Goal: Use online tool/utility: Use online tool/utility

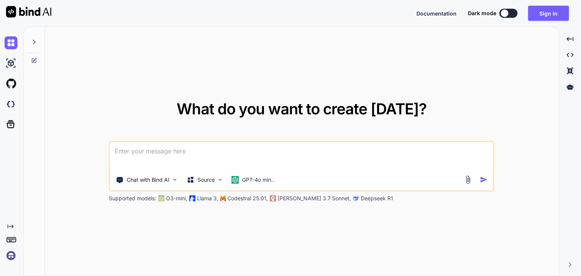
type textarea "x"
click at [548, 16] on button "Sign in" at bounding box center [548, 13] width 41 height 15
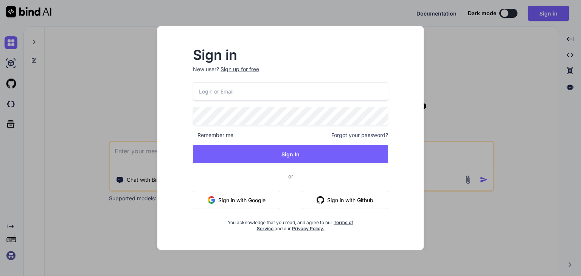
click at [286, 96] on input "email" at bounding box center [290, 91] width 195 height 19
type input "[EMAIL_ADDRESS][DOMAIN_NAME]"
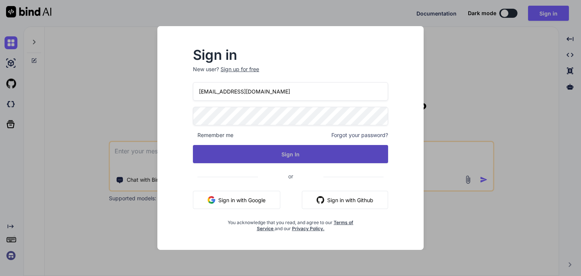
click at [315, 158] on button "Sign In" at bounding box center [290, 154] width 195 height 18
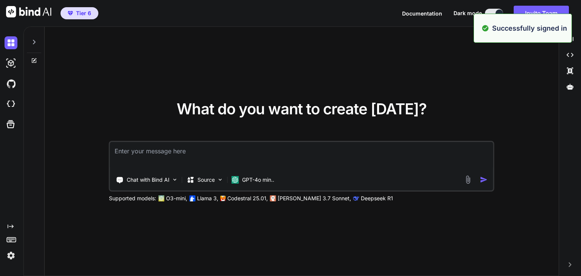
type textarea "x"
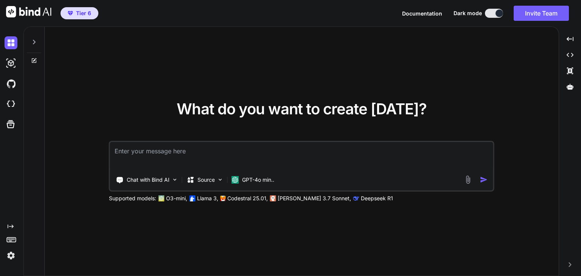
click at [13, 227] on icon "Created with Pixso." at bounding box center [11, 226] width 6 height 6
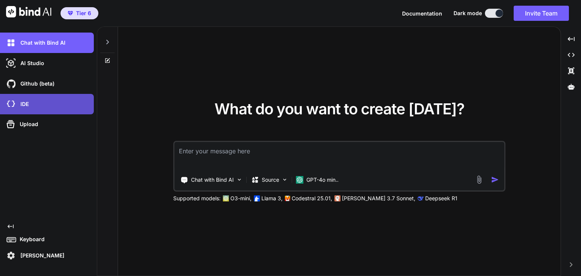
click at [30, 107] on div "IDE" at bounding box center [49, 104] width 89 height 13
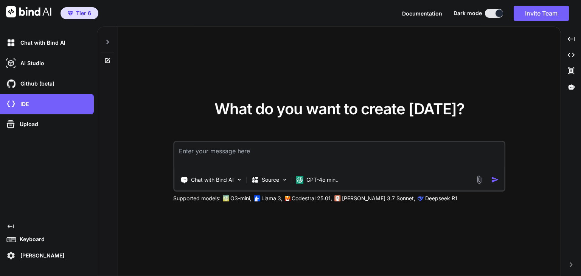
click at [306, 152] on textarea at bounding box center [339, 156] width 330 height 28
type textarea "I"
type textarea "x"
type textarea "I"
type textarea "x"
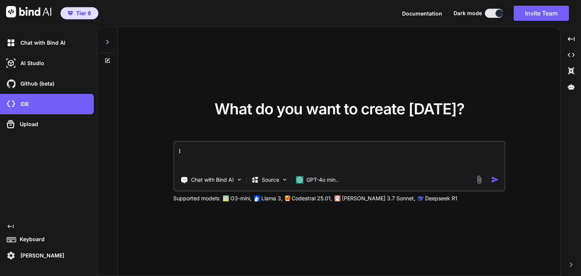
type textarea "I n"
type textarea "x"
type textarea "I ne"
type textarea "x"
type textarea "I n"
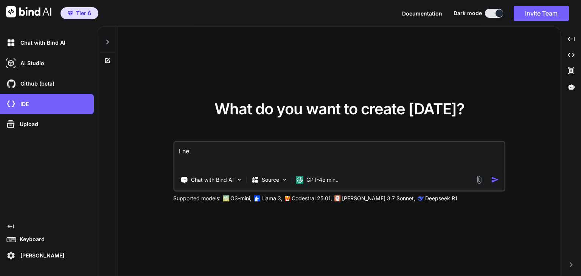
type textarea "x"
type textarea "I"
type textarea "x"
type textarea "I"
type textarea "x"
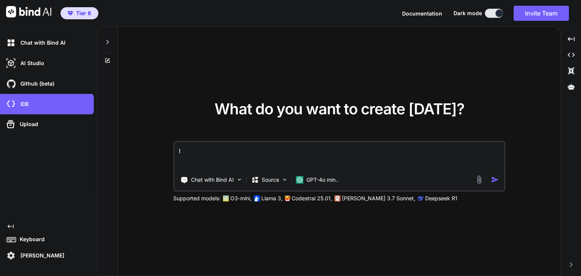
type textarea "x"
type textarea "I"
type textarea "x"
type textarea "I"
type textarea "x"
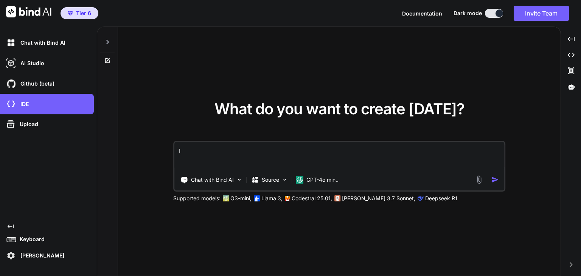
type textarea "I w"
type textarea "x"
type textarea "I wa"
type textarea "x"
type textarea "I wan"
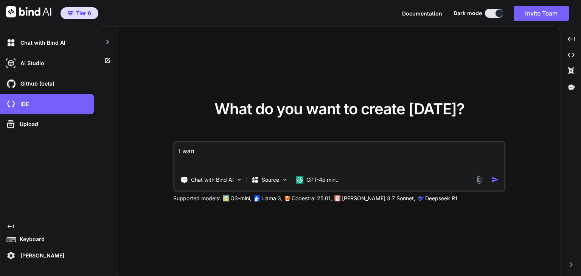
type textarea "x"
type textarea "I want"
type textarea "x"
type textarea "I want t"
type textarea "x"
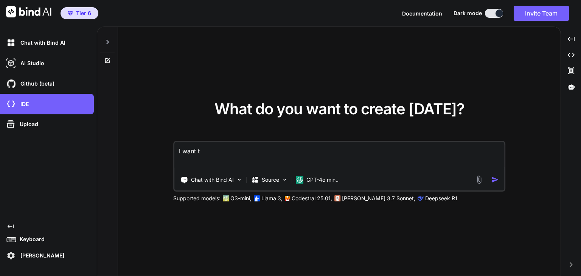
type textarea "I want to"
type textarea "x"
type textarea "I want to"
type textarea "x"
type textarea "I want to b"
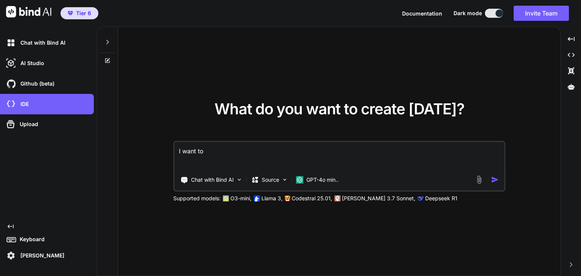
type textarea "x"
type textarea "I want to bu"
type textarea "x"
type textarea "I want to [PERSON_NAME]"
type textarea "x"
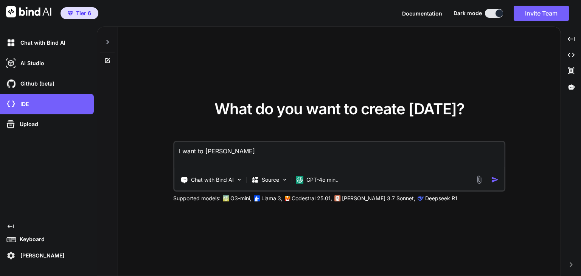
type textarea "I want to buil"
type textarea "x"
type textarea "I want to build"
type textarea "x"
type textarea "I want to build"
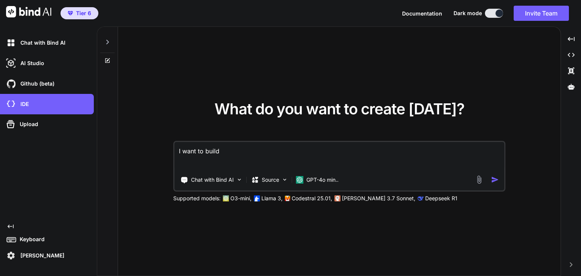
type textarea "x"
type textarea "I want to build a"
type textarea "x"
type textarea "I want to build a"
type textarea "x"
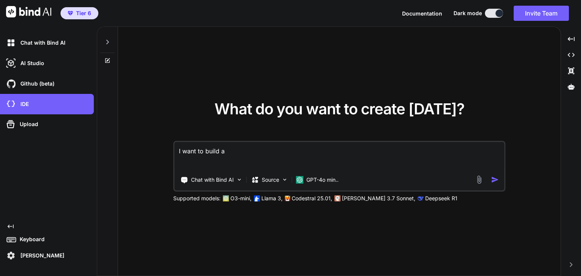
type textarea "I want to build a p"
type textarea "x"
type textarea "I want to build a po"
type textarea "x"
type textarea "I want to build a pow"
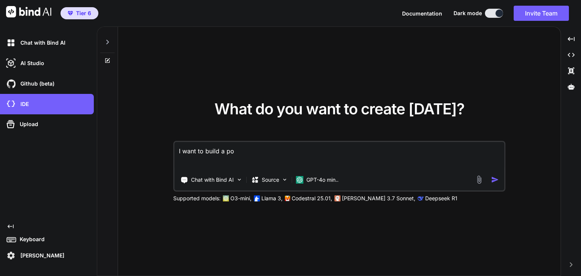
type textarea "x"
type textarea "I want to build a [PERSON_NAME]"
type textarea "x"
type textarea "I want to build a power"
type textarea "x"
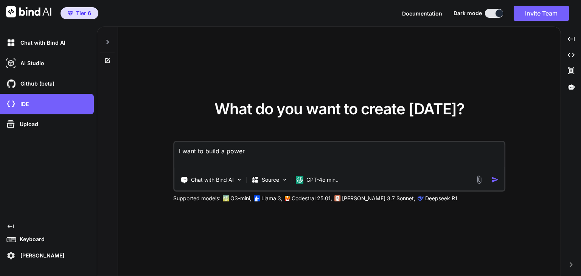
type textarea "I want to build a powerf"
type textarea "x"
type textarea "I want to build a powerfu"
type textarea "x"
type textarea "I want to build a powerful"
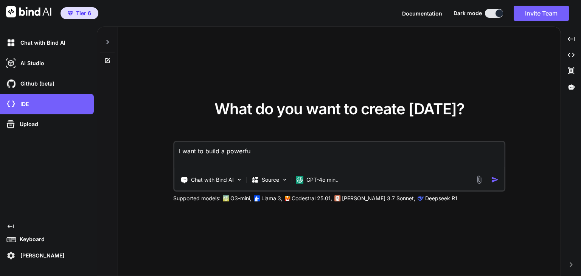
type textarea "x"
type textarea "I want to build a powerful"
type textarea "x"
type textarea "I want to build a powerful D"
type textarea "x"
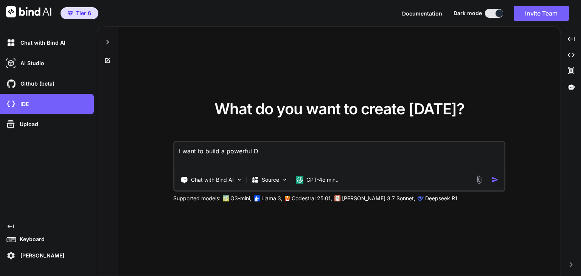
type textarea "I want to build a powerful DF"
type textarea "x"
type textarea "I want to build a powerful DFS"
type textarea "x"
type textarea "I want to build a powerful DFS"
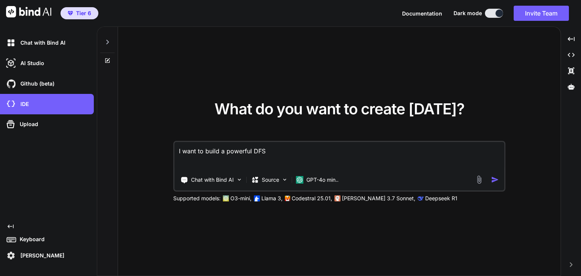
type textarea "x"
type textarea "I want to build a powerful DFS w"
type textarea "x"
type textarea "I want to build a powerful DFS we"
type textarea "x"
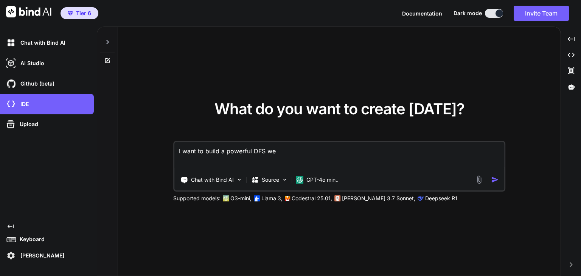
type textarea "I want to build a powerful DFS web"
type textarea "x"
type textarea "I want to build a powerful DFS webs"
type textarea "x"
type textarea "I want to build a powerful DFS websi"
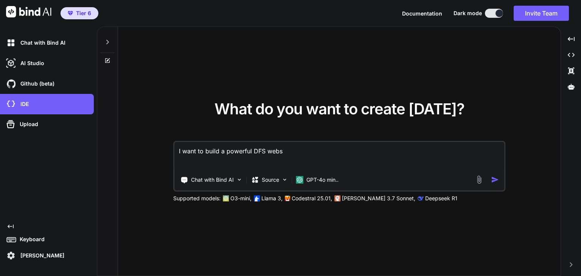
type textarea "x"
type textarea "I want to build a powerful DFS websit"
type textarea "x"
type textarea "I want to build a powerful DFS website"
type textarea "x"
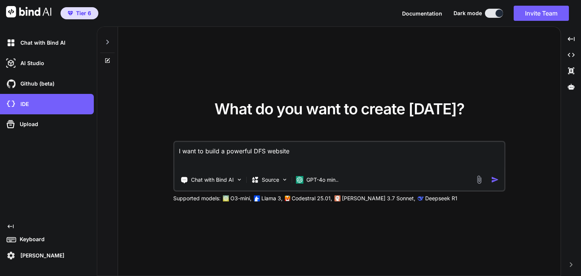
type textarea "I want to build a powerful DFS website"
type textarea "x"
type textarea "I want to build a powerful DFS website"
type textarea "x"
type textarea "I want to build a powerful DFS website"
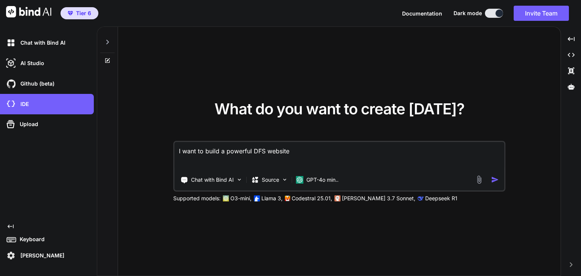
type textarea "x"
type textarea "I want to build a powerful DFS website t"
type textarea "x"
type textarea "I want to build a powerful DFS website th"
type textarea "x"
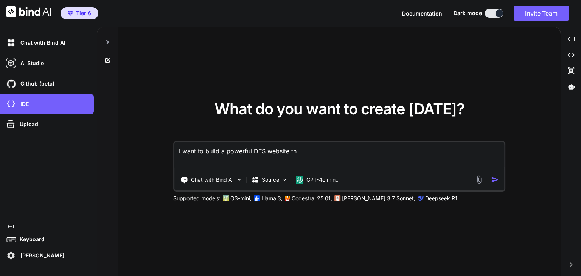
type textarea "I want to build a powerful DFS website tha"
type textarea "x"
type textarea "I want to build a powerful DFS website that"
type textarea "x"
type textarea "I want to build a powerful DFS website that"
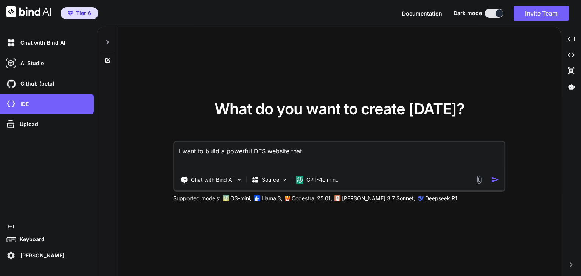
type textarea "x"
type textarea "I want to build a powerful DFS website that i"
type textarea "x"
type textarea "I want to build a powerful DFS website that is"
type textarea "x"
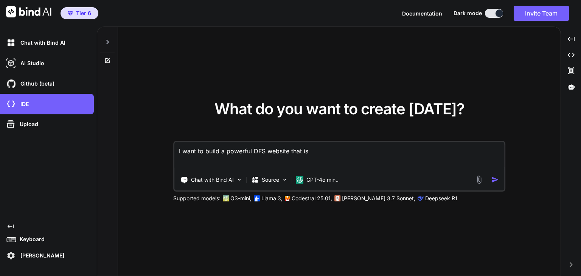
type textarea "I want to build a powerful DFS website that is"
type textarea "x"
type textarea "I want to build a powerful DFS website that is b"
type textarea "x"
type textarea "I want to build a powerful DFS website that is be"
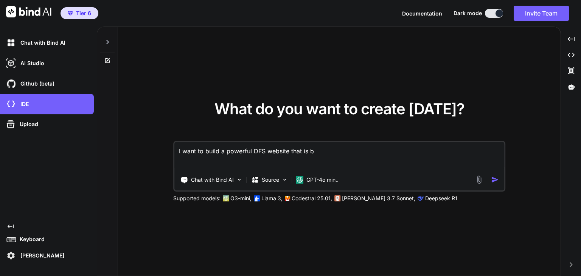
type textarea "x"
type textarea "I want to build a powerful DFS website that is bet"
type textarea "x"
type textarea "I want to build a powerful DFS website that is bett"
type textarea "x"
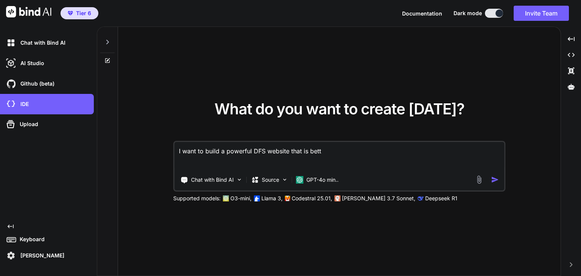
type textarea "I want to build a powerful DFS website that is [PERSON_NAME]"
type textarea "x"
type textarea "I want to build a powerful DFS website that is better"
type textarea "x"
type textarea "I want to build a powerful DFS website that is bettert"
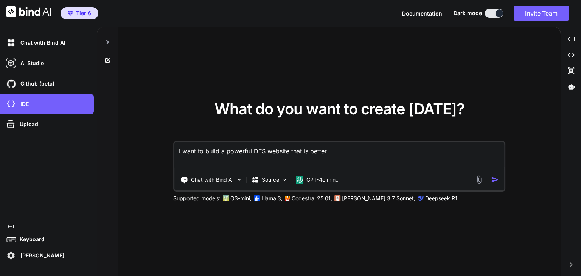
type textarea "x"
type textarea "I want to build a powerful DFS website that is betterth"
type textarea "x"
type textarea "I want to build a powerful DFS website that is bettert"
type textarea "x"
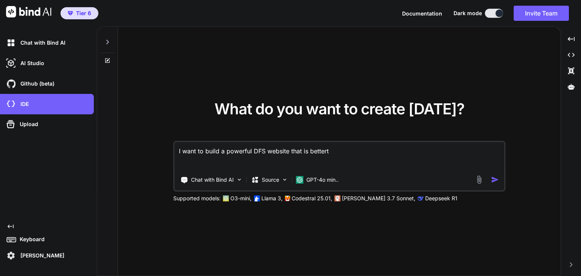
type textarea "I want to build a powerful DFS website that is better"
type textarea "x"
type textarea "I want to build a powerful DFS website that is better"
type textarea "x"
type textarea "I want to build a powerful DFS website that is better t"
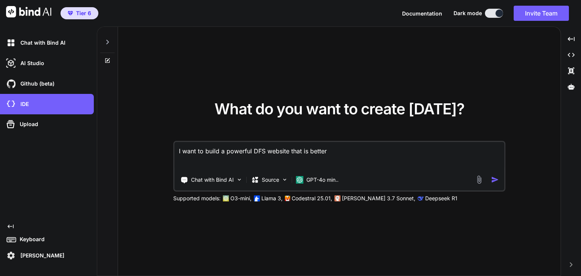
type textarea "x"
type textarea "I want to build a powerful DFS website that is better th"
type textarea "x"
type textarea "I want to build a powerful DFS website that is better the"
type textarea "x"
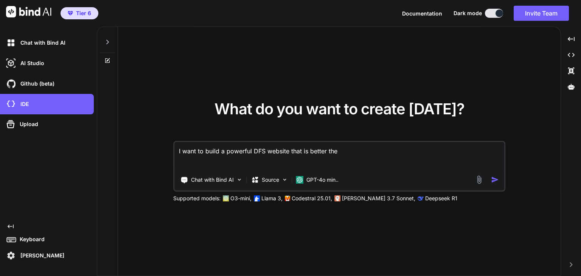
type textarea "I want to build a powerful DFS website that is better then"
type textarea "x"
type textarea "I want to build a powerful DFS website that is better then"
type textarea "x"
type textarea "I want to build a powerful DFS website that is better then S"
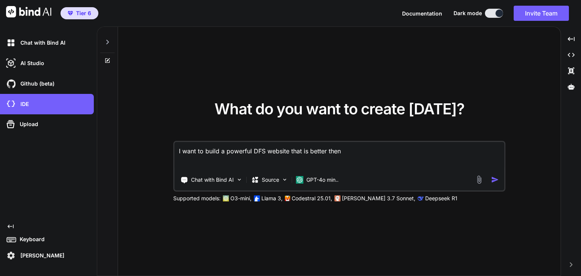
type textarea "x"
type textarea "I want to build a powerful DFS website that is better then St"
type textarea "x"
type textarea "I want to build a powerful DFS website that is better then Sto"
type textarea "x"
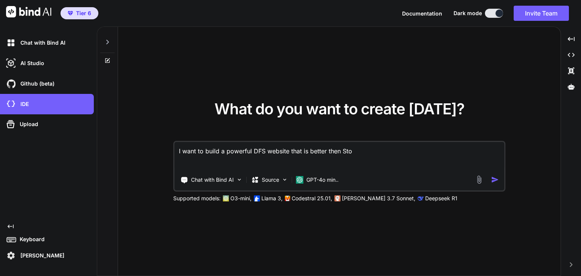
type textarea "I want to build a powerful DFS website that is better then Stok"
type textarea "x"
type textarea "I want to build a powerful DFS website that is better then Stokt"
type textarea "x"
type textarea "I want to build a powerful DFS website that is better then Stokta"
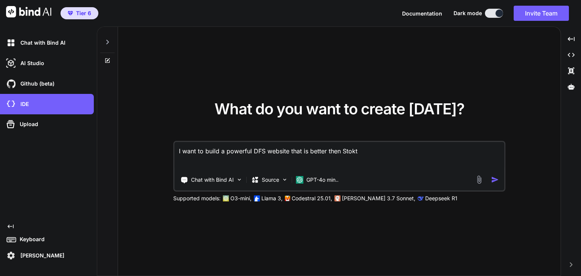
type textarea "x"
type textarea "I want to build a powerful DFS website that is better then Stoktas"
type textarea "x"
type textarea "I want to build a powerful DFS website that is better then Stoktast"
type textarea "x"
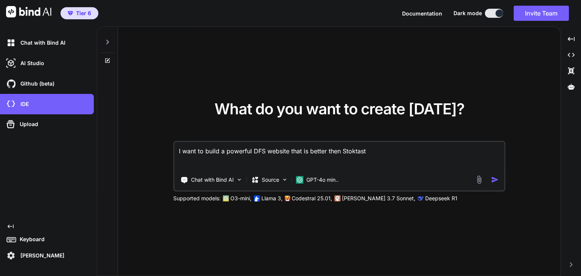
type textarea "I want to build a powerful DFS website that is better then Stoktasti"
type textarea "x"
type textarea "I want to build a powerful DFS website that is better then Stoktastic"
type textarea "x"
type textarea "I want to build a powerful DFS website that is better then Stoktastic"
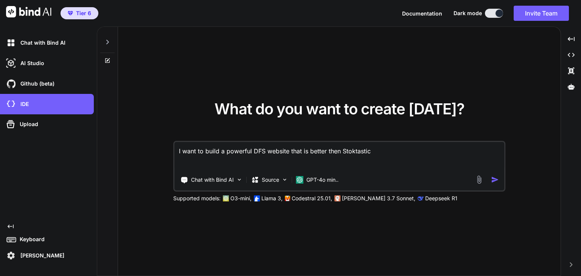
type textarea "x"
type textarea "I want to build a powerful DFS website that is better then Stoktastic o"
type textarea "x"
type textarea "I want to build a powerful DFS website that is better then Stoktastic or"
type textarea "x"
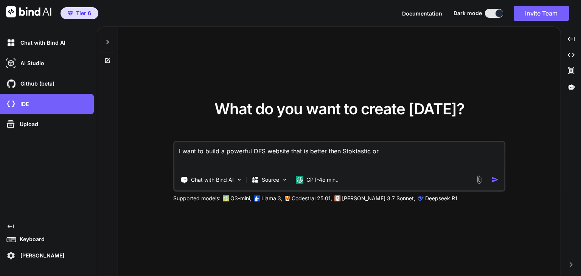
type textarea "I want to build a powerful DFS website that is better then Stoktastic or"
type textarea "x"
type textarea "I want to build a powerful DFS website that is better then Stoktastic or a"
type textarea "x"
type textarea "I want to build a powerful DFS website that is better then Stoktastic or an"
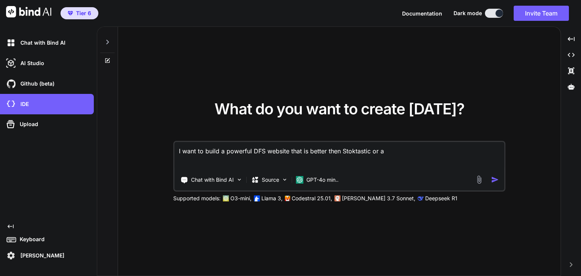
type textarea "x"
type textarea "I want to build a powerful DFS website that is better then Stoktastic or any"
type textarea "x"
type textarea "I want to build a powerful DFS website that is better then Stoktastic or any"
type textarea "x"
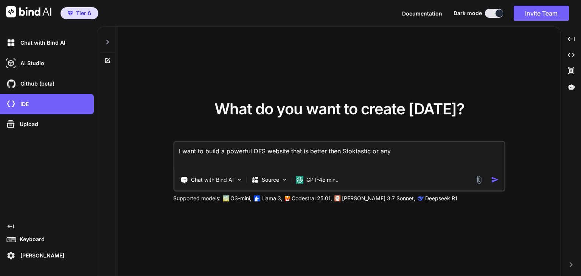
type textarea "I want to build a powerful DFS website that is better then Stoktastic or any o"
type textarea "x"
type textarea "I want to build a powerful DFS website that is better then Stoktastic or any ot"
type textarea "x"
type textarea "I want to build a powerful DFS website that is better then Stoktastic or any oth"
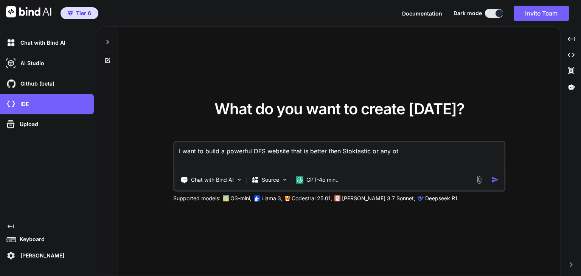
type textarea "x"
type textarea "I want to build a powerful DFS website that is better then Stoktastic or any ot…"
type textarea "x"
type textarea "I want to build a powerful DFS website that is better then Stoktastic or any ot…"
type textarea "x"
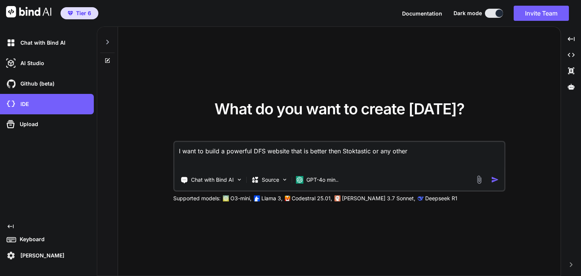
type textarea "I want to build a powerful DFS website that is better then Stoktastic or any ot…"
type textarea "x"
type textarea "I want to build a powerful DFS website that is better then Stoktastic or any ot…"
type textarea "x"
type textarea "I want to build a powerful DFS website that is better then Stoktastic or any ot…"
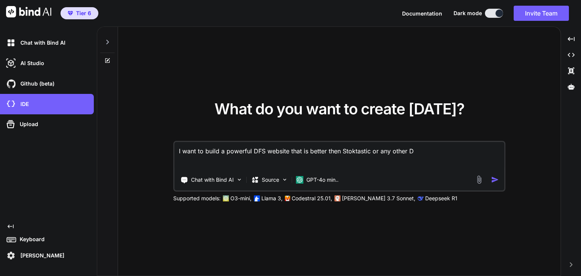
type textarea "x"
type textarea "I want to build a powerful DFS website that is better then Stoktastic or any ot…"
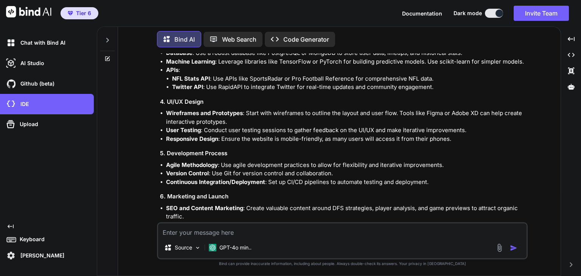
scroll to position [406, 0]
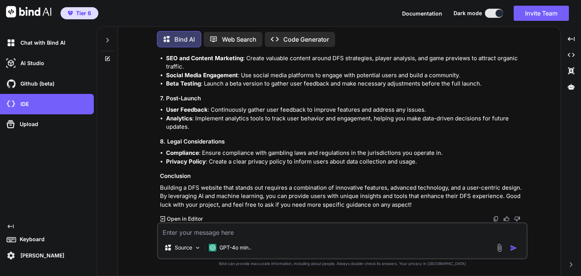
click at [184, 219] on p "Open in Editor" at bounding box center [185, 219] width 36 height 8
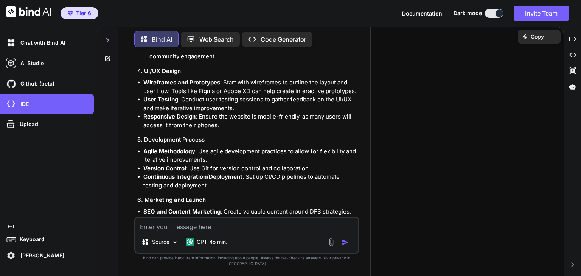
scroll to position [559, 0]
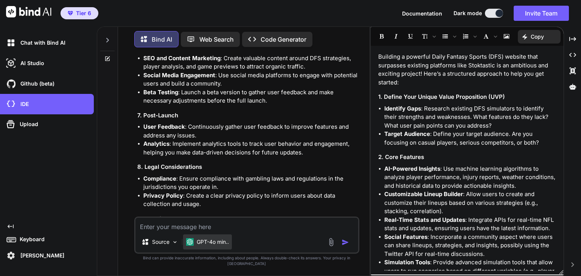
click at [220, 245] on p "GPT-4o min.." at bounding box center [213, 242] width 32 height 8
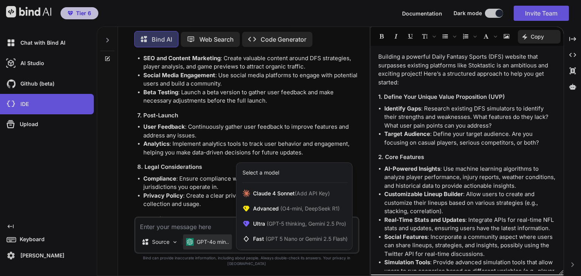
click at [334, 150] on div at bounding box center [290, 138] width 581 height 276
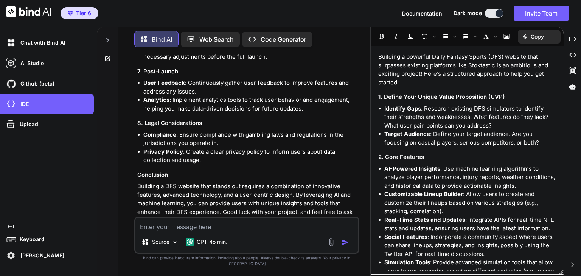
scroll to position [618, 0]
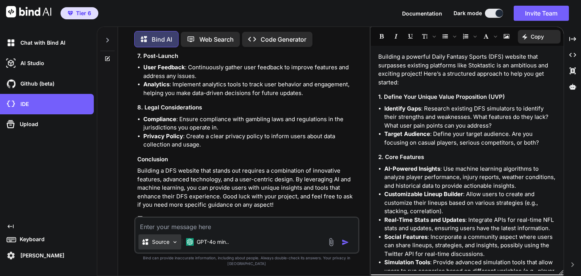
click at [175, 245] on img at bounding box center [175, 242] width 6 height 6
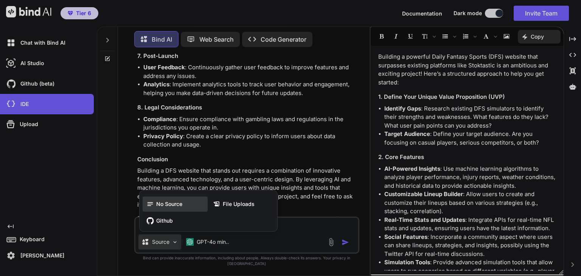
click at [183, 210] on div "No Source" at bounding box center [175, 203] width 65 height 15
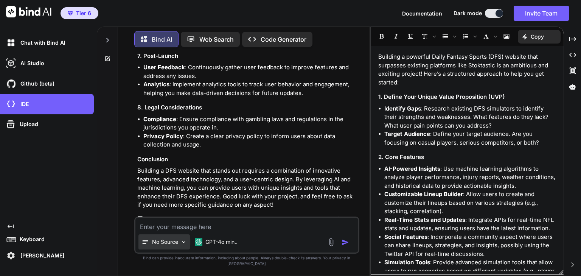
click at [170, 245] on p "No Source" at bounding box center [165, 242] width 26 height 8
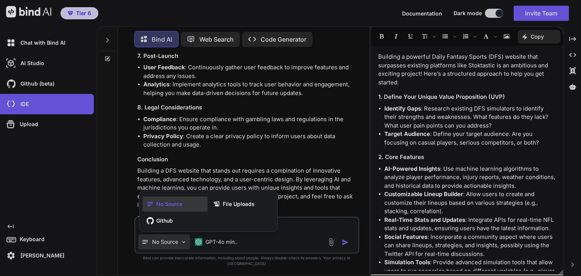
click at [101, 202] on div at bounding box center [290, 138] width 581 height 276
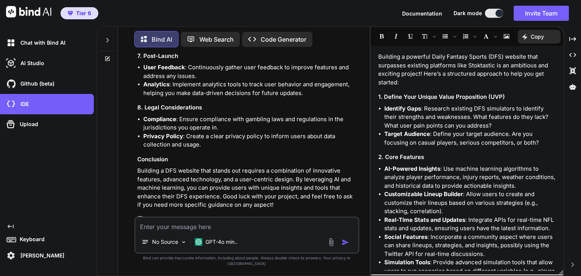
click at [343, 246] on img "button" at bounding box center [345, 242] width 8 height 8
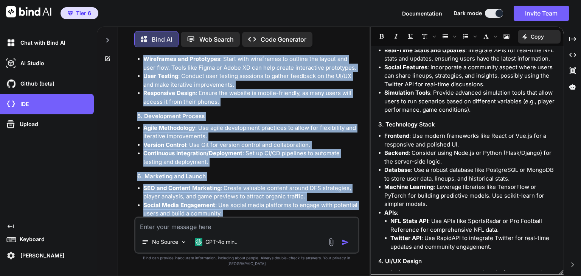
scroll to position [451, 0]
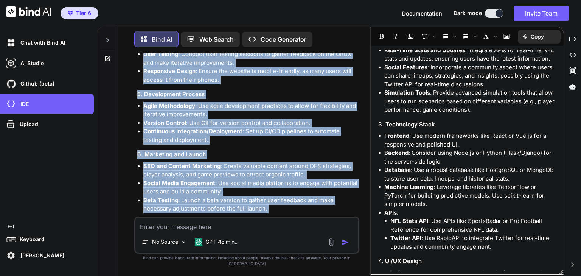
drag, startPoint x: 135, startPoint y: 75, endPoint x: 263, endPoint y: 220, distance: 193.7
click at [263, 221] on div "You I want to build a powerful DFS website that is better then Stoktastic or an…" at bounding box center [246, 164] width 225 height 222
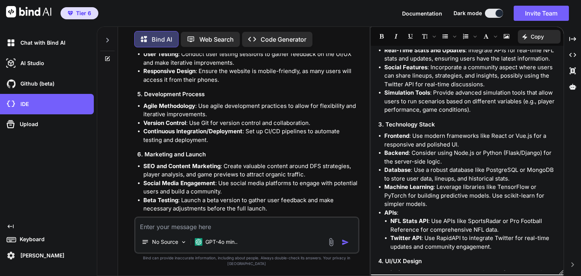
drag, startPoint x: 218, startPoint y: 230, endPoint x: 232, endPoint y: 230, distance: 14.4
click at [218, 230] on textarea at bounding box center [246, 224] width 223 height 14
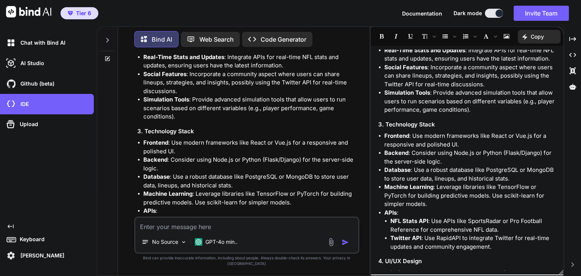
scroll to position [0, 0]
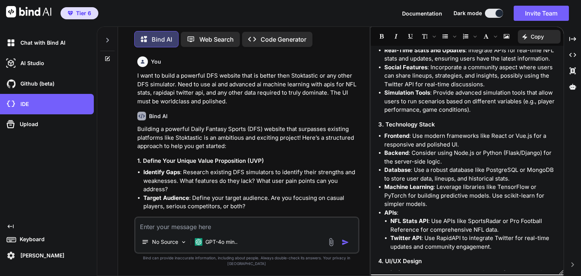
click at [136, 129] on div "You I want to build a powerful DFS website that is better then Stoktastic or an…" at bounding box center [247, 134] width 223 height 163
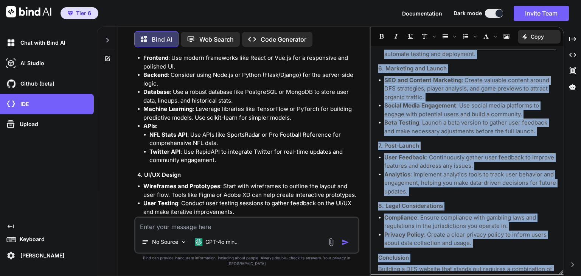
scroll to position [547, 0]
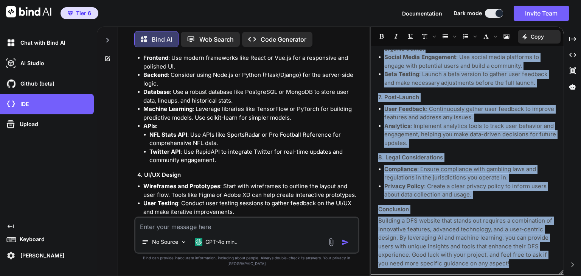
drag, startPoint x: 378, startPoint y: 54, endPoint x: 530, endPoint y: 274, distance: 267.6
click at [530, 274] on div "Building a powerful Daily Fantasy Sports (DFS) website that surpasses existing …" at bounding box center [466, 160] width 193 height 228
copy div "Loremips d sitametc Adipi Elitsed Doeius (TEM) incidid utla etdolorem aliquaen …"
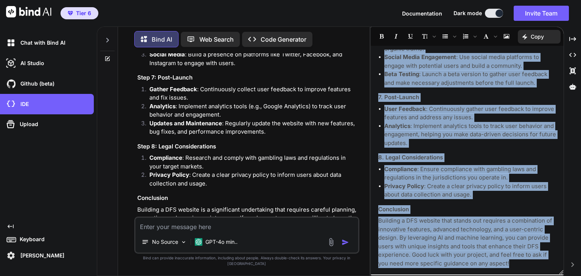
scroll to position [1427, 0]
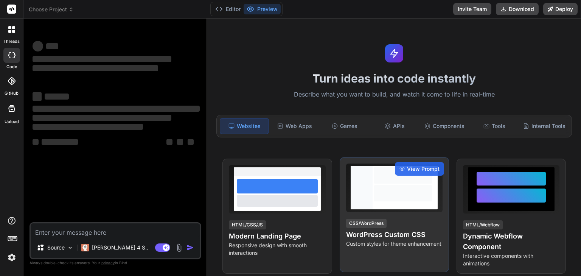
scroll to position [76, 0]
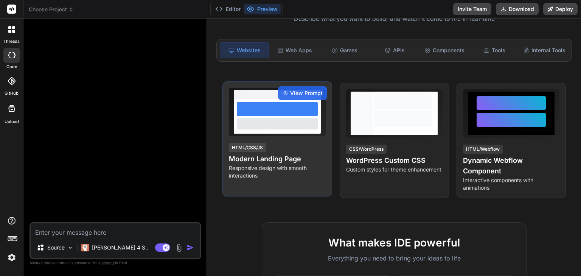
type textarea "x"
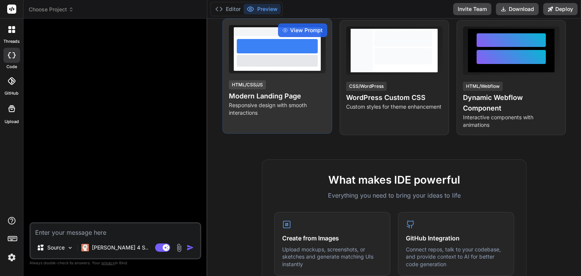
scroll to position [113, 0]
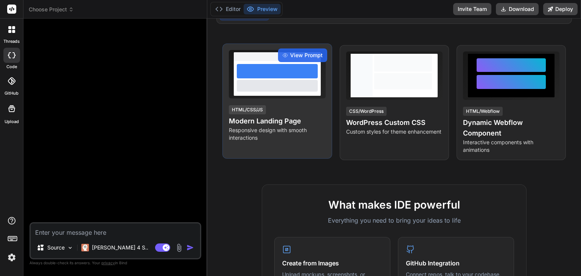
click at [273, 127] on p "Responsive design with smooth interactions" at bounding box center [277, 133] width 96 height 15
click at [302, 55] on span "View Prompt" at bounding box center [306, 55] width 33 height 8
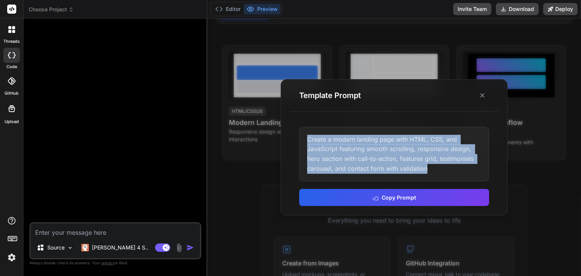
drag, startPoint x: 308, startPoint y: 138, endPoint x: 433, endPoint y: 169, distance: 129.2
click at [433, 169] on div "Create a modern landing page with HTML, CSS, and JavaScript featuring smooth sc…" at bounding box center [394, 154] width 190 height 54
